Goal: Transaction & Acquisition: Purchase product/service

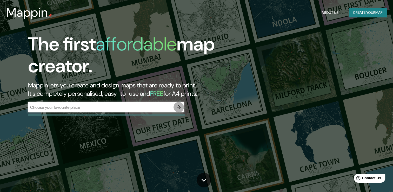
click at [179, 108] on icon "button" at bounding box center [178, 107] width 4 height 4
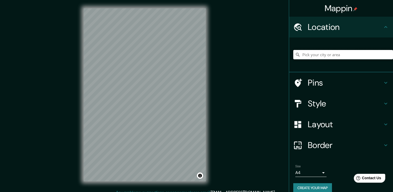
click at [322, 58] on input "Pick your city or area" at bounding box center [343, 54] width 100 height 9
type input "Privada Colinas, 76903 El Pueblito, Querétaro, México"
click at [387, 55] on icon "Clear" at bounding box center [388, 54] width 3 height 3
click at [358, 54] on input "Pick your city or area" at bounding box center [343, 54] width 100 height 9
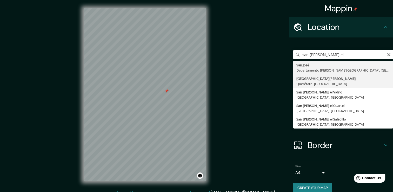
type input "San José el Alto, Querétaro, México"
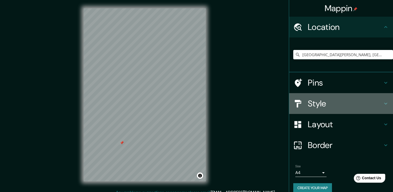
click at [308, 105] on h4 "Style" at bounding box center [345, 103] width 75 height 10
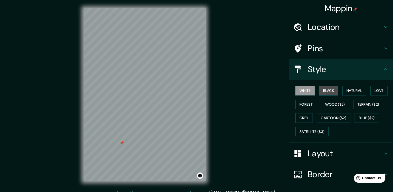
click at [322, 92] on button "Black" at bounding box center [328, 91] width 19 height 10
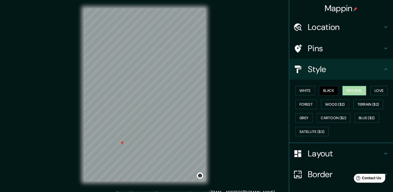
click at [343, 92] on button "Natural" at bounding box center [354, 91] width 24 height 10
click at [373, 90] on button "Love" at bounding box center [378, 91] width 17 height 10
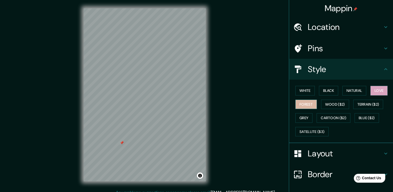
click at [300, 104] on button "Forest" at bounding box center [306, 104] width 22 height 10
click at [323, 104] on button "Wood ($2)" at bounding box center [335, 104] width 28 height 10
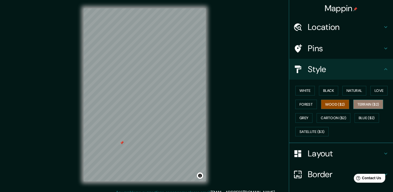
click at [362, 105] on button "Terrain ($2)" at bounding box center [368, 104] width 30 height 10
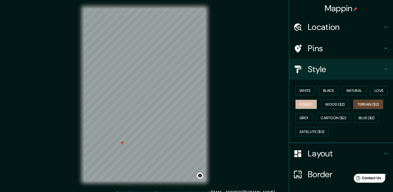
click at [298, 106] on button "Forest" at bounding box center [306, 104] width 22 height 10
click at [378, 90] on button "Love" at bounding box center [378, 91] width 17 height 10
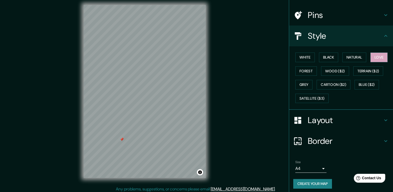
scroll to position [35, 0]
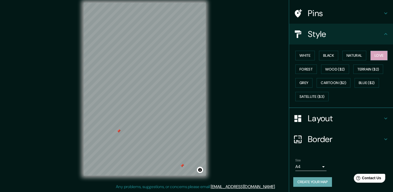
click at [310, 179] on button "Create your map" at bounding box center [312, 182] width 39 height 10
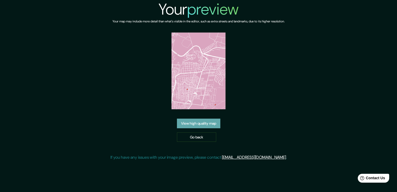
click at [212, 122] on link "View high quality map" at bounding box center [198, 123] width 43 height 10
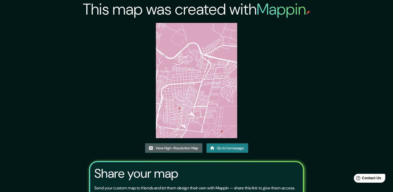
click at [176, 149] on link "View High-Resolution Map" at bounding box center [173, 148] width 57 height 10
